Goal: Transaction & Acquisition: Purchase product/service

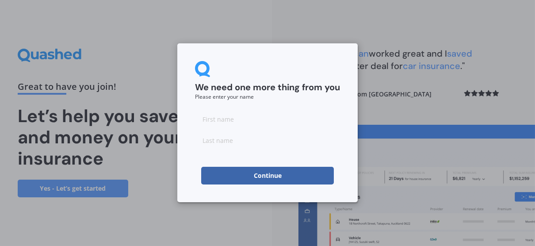
click at [223, 122] on input at bounding box center [267, 119] width 145 height 18
type input "[PERSON_NAME]"
drag, startPoint x: 227, startPoint y: 141, endPoint x: 206, endPoint y: 141, distance: 20.4
click at [206, 141] on input "[PERSON_NAME]" at bounding box center [267, 140] width 145 height 18
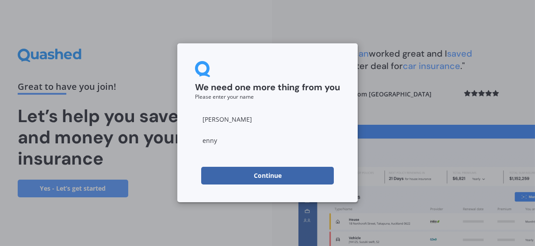
drag, startPoint x: 223, startPoint y: 142, endPoint x: 193, endPoint y: 143, distance: 30.5
click at [193, 143] on div "We need one more thing from you Please enter your name [PERSON_NAME] Continue" at bounding box center [267, 122] width 181 height 159
type input "d"
click at [220, 180] on button "Continue" at bounding box center [267, 176] width 133 height 18
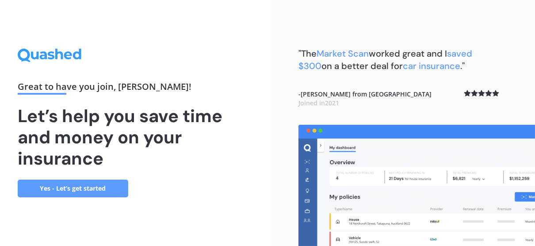
click at [100, 188] on link "Yes - Let’s get started" at bounding box center [73, 189] width 111 height 18
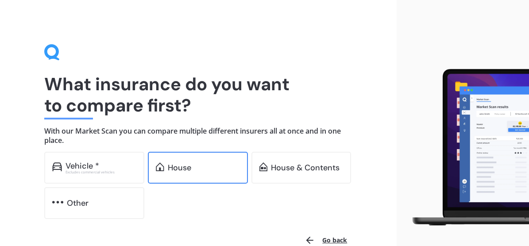
click at [216, 175] on div "House" at bounding box center [198, 168] width 100 height 32
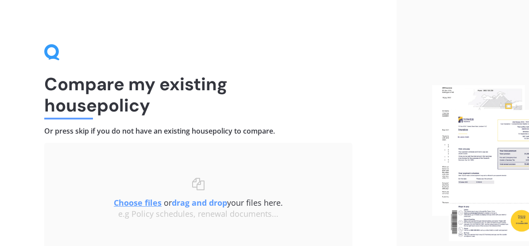
scroll to position [80, 0]
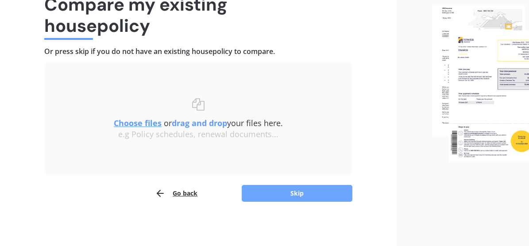
click at [276, 194] on button "Skip" at bounding box center [297, 193] width 111 height 17
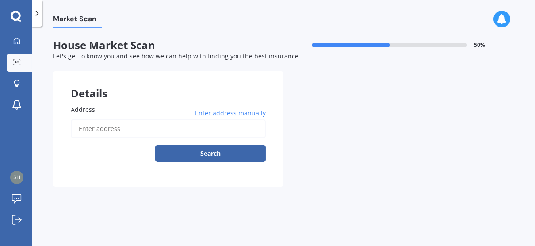
click at [117, 110] on label "Address" at bounding box center [167, 109] width 192 height 9
click at [117, 119] on input "Address" at bounding box center [168, 128] width 195 height 19
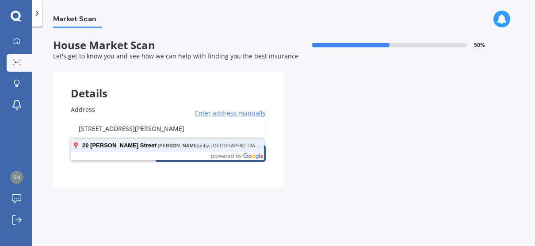
click at [155, 145] on button "Search" at bounding box center [210, 153] width 111 height 17
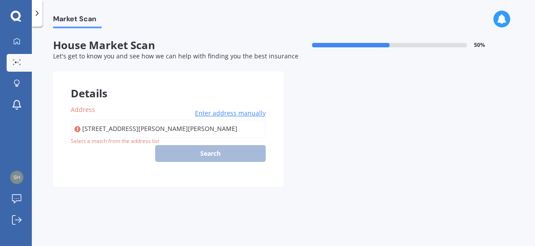
type input "[STREET_ADDRESS][PERSON_NAME]"
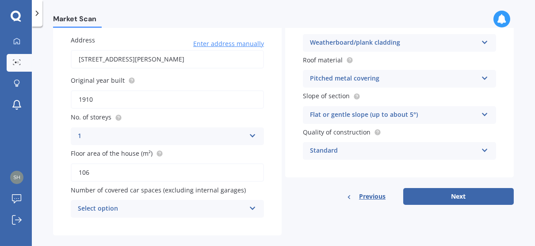
scroll to position [81, 0]
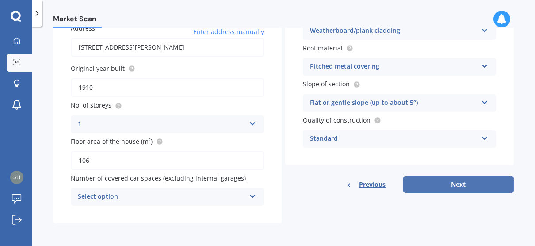
click at [478, 184] on button "Next" at bounding box center [459, 184] width 111 height 17
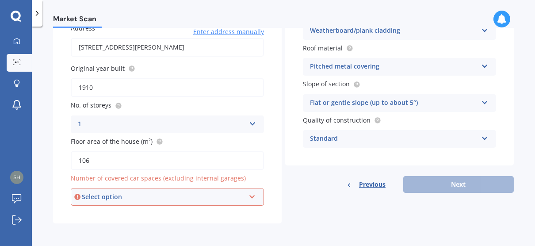
click at [210, 197] on div "Select option" at bounding box center [163, 197] width 163 height 10
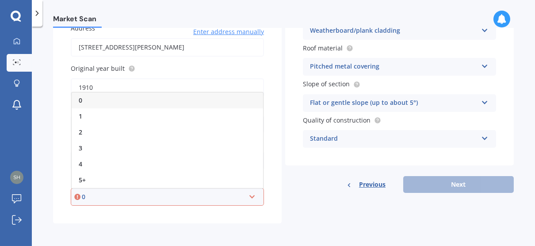
click at [138, 100] on div "0" at bounding box center [168, 100] width 192 height 16
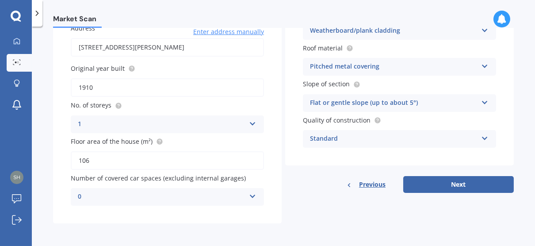
click at [358, 137] on div "Standard" at bounding box center [394, 139] width 168 height 11
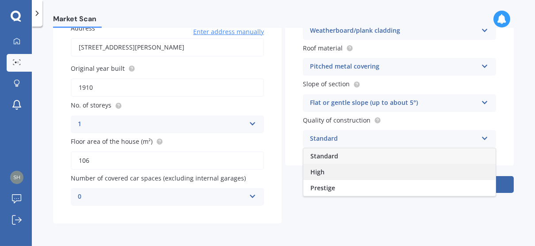
click at [358, 172] on div "High" at bounding box center [400, 172] width 192 height 16
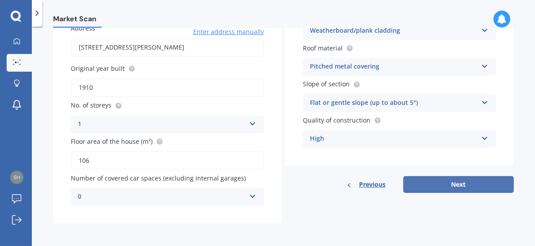
click at [460, 192] on button "Next" at bounding box center [459, 184] width 111 height 17
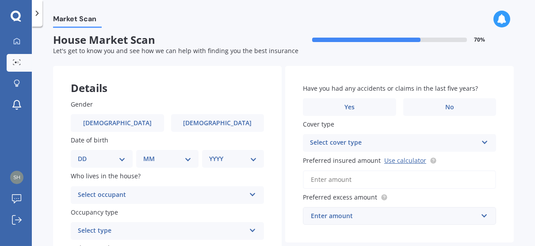
scroll to position [0, 0]
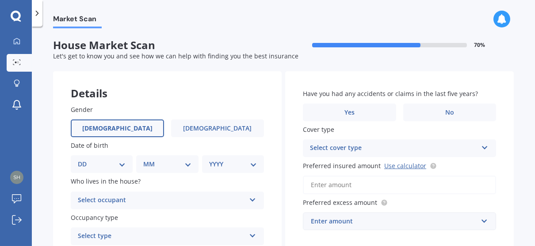
click at [139, 125] on label "[DEMOGRAPHIC_DATA]" at bounding box center [117, 128] width 93 height 18
click at [0, 0] on input "[DEMOGRAPHIC_DATA]" at bounding box center [0, 0] width 0 height 0
click at [125, 158] on div "DD 01 02 03 04 05 06 07 08 09 10 11 12 13 14 15 16 17 18 19 20 21 22 23 24 25 2…" at bounding box center [102, 164] width 62 height 18
click at [124, 163] on select "DD 01 02 03 04 05 06 07 08 09 10 11 12 13 14 15 16 17 18 19 20 21 22 23 24 25 2…" at bounding box center [102, 164] width 48 height 10
select select "23"
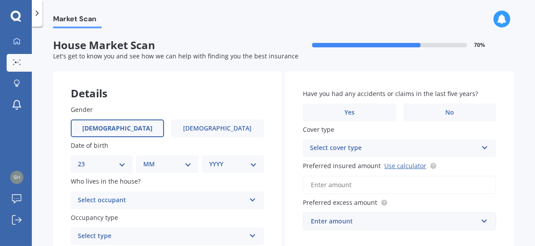
click at [85, 159] on select "DD 01 02 03 04 05 06 07 08 09 10 11 12 13 14 15 16 17 18 19 20 21 22 23 24 25 2…" at bounding box center [102, 164] width 48 height 10
click at [159, 158] on div "MM 01 02 03 04 05 06 07 08 09 10 11 12" at bounding box center [169, 164] width 58 height 18
click at [159, 160] on select "MM 01 02 03 04 05 06 07 08 09 10 11 12" at bounding box center [169, 164] width 44 height 10
select select "07"
click at [147, 159] on select "MM 01 02 03 04 05 06 07 08 09 10 11 12" at bounding box center [169, 164] width 44 height 10
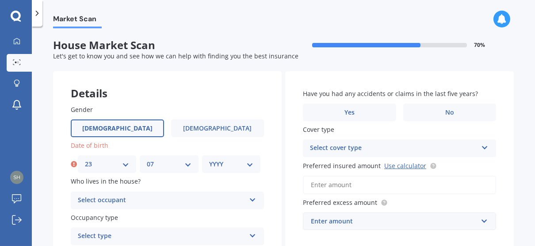
click at [227, 168] on select "YYYY 2009 2008 2007 2006 2005 2004 2003 2002 2001 2000 1999 1998 1997 1996 1995…" at bounding box center [231, 164] width 44 height 10
select select "1977"
click at [209, 159] on select "YYYY 2009 2008 2007 2006 2005 2004 2003 2002 2001 2000 1999 1998 1997 1996 1995…" at bounding box center [231, 164] width 44 height 10
click at [158, 196] on div "Select occupant" at bounding box center [162, 200] width 168 height 11
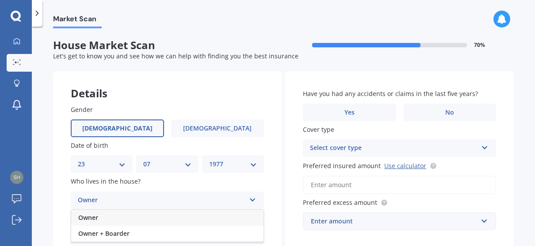
click at [109, 216] on div "Owner" at bounding box center [167, 218] width 192 height 16
click at [217, 240] on div "Select type" at bounding box center [162, 236] width 168 height 11
click at [179, 200] on div "Permanent" at bounding box center [167, 203] width 192 height 16
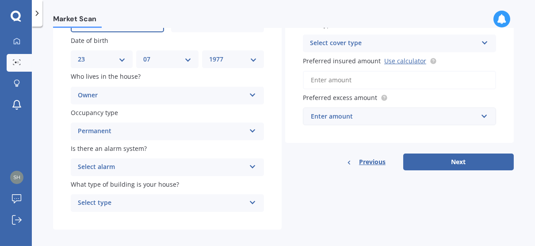
scroll to position [104, 0]
click at [254, 169] on div "Select alarm Yes, monitored Yes, not monitored No" at bounding box center [167, 168] width 193 height 18
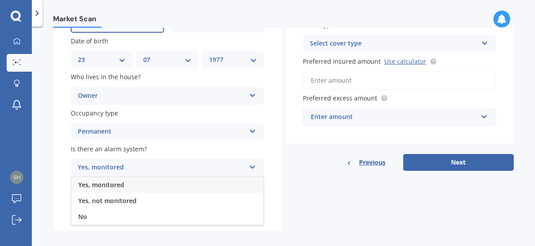
click at [195, 196] on div "Yes, not monitored" at bounding box center [167, 201] width 192 height 16
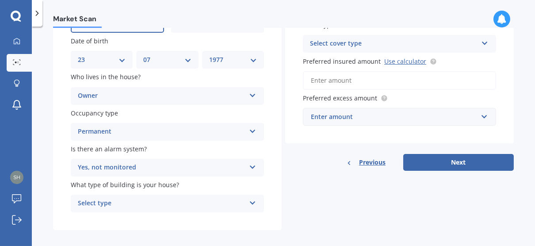
click at [189, 203] on div "Select type" at bounding box center [162, 203] width 168 height 11
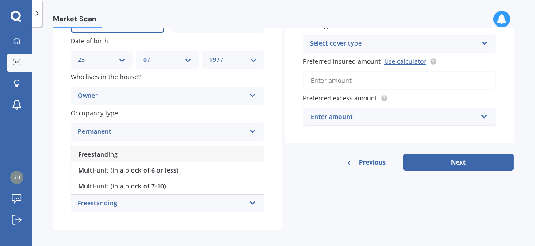
click at [179, 153] on div "Freestanding" at bounding box center [167, 154] width 192 height 16
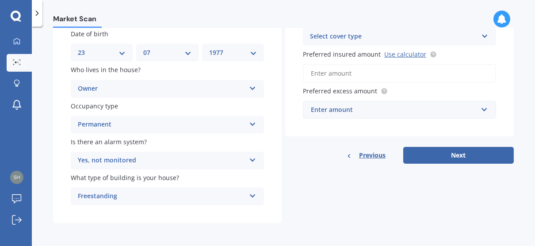
scroll to position [0, 0]
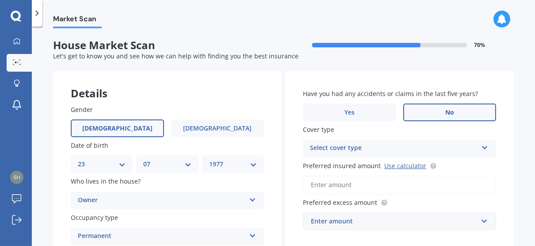
click at [438, 111] on label "No" at bounding box center [450, 113] width 93 height 18
click at [0, 0] on input "No" at bounding box center [0, 0] width 0 height 0
click at [439, 150] on div "Select cover type" at bounding box center [394, 148] width 168 height 11
click at [400, 169] on div "High" at bounding box center [400, 166] width 192 height 16
click at [373, 187] on input "Preferred insured amount Use calculator" at bounding box center [399, 185] width 193 height 19
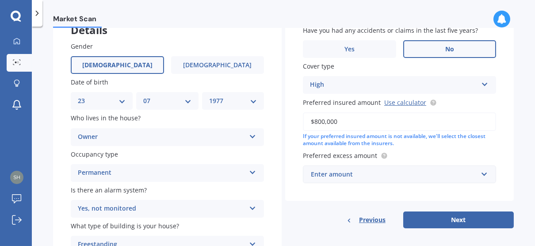
scroll to position [65, 0]
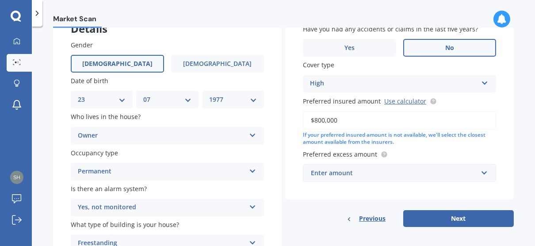
type input "$800,000"
click at [484, 174] on input "text" at bounding box center [396, 173] width 185 height 17
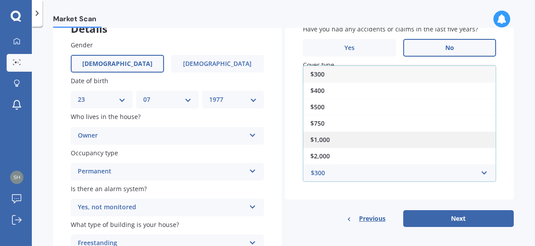
click at [459, 145] on div "$1,000" at bounding box center [400, 139] width 192 height 16
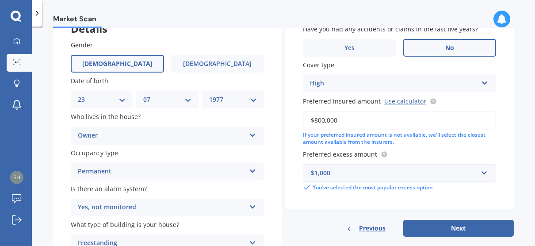
click at [462, 177] on div "$1,000" at bounding box center [394, 173] width 167 height 10
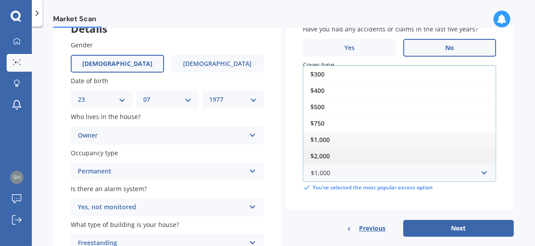
click at [439, 159] on div "$2,000" at bounding box center [400, 156] width 192 height 16
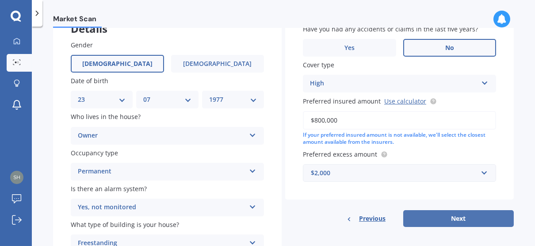
click at [467, 217] on button "Next" at bounding box center [459, 218] width 111 height 17
select select "23"
select select "07"
select select "1977"
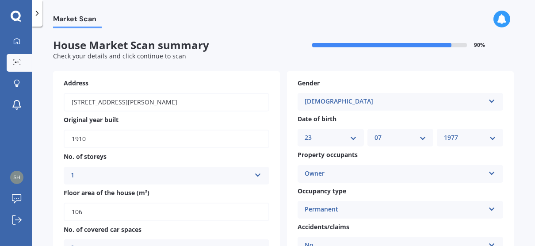
scroll to position [391, 0]
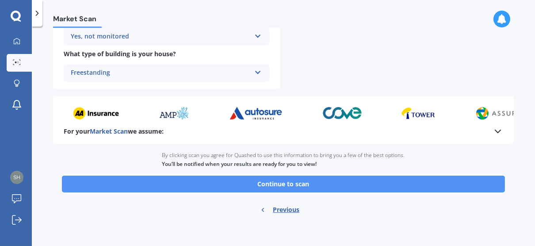
click at [358, 185] on button "Continue to scan" at bounding box center [283, 184] width 443 height 17
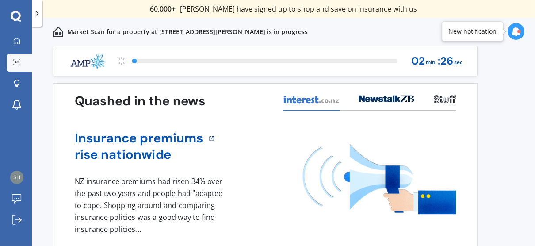
scroll to position [39, 0]
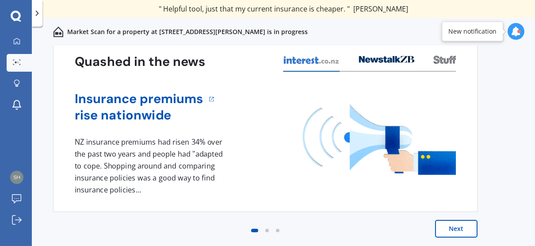
click at [461, 225] on button "Next" at bounding box center [456, 229] width 42 height 18
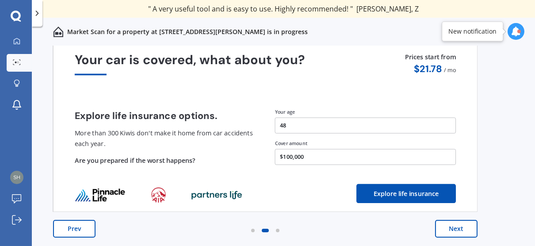
click at [450, 231] on button "Next" at bounding box center [456, 229] width 42 height 18
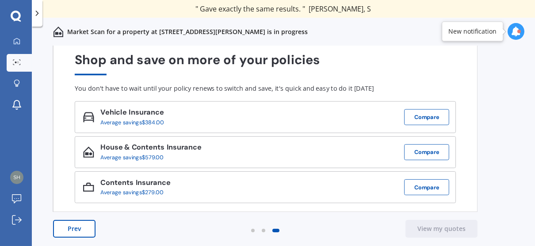
scroll to position [0, 0]
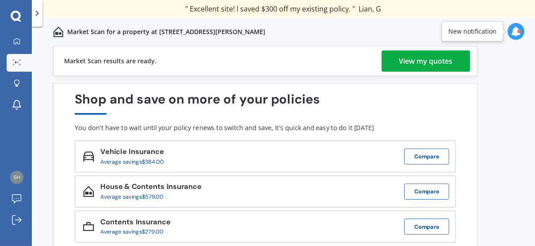
click at [405, 62] on div "View my quotes" at bounding box center [427, 60] width 54 height 21
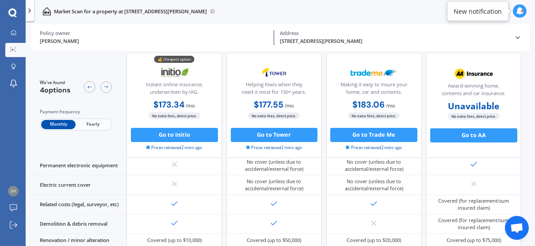
scroll to position [296, 0]
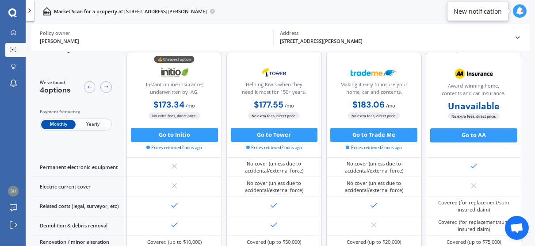
click at [85, 124] on span "Yearly" at bounding box center [93, 124] width 35 height 9
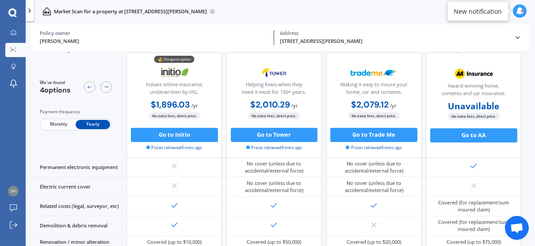
scroll to position [0, 0]
